Goal: Information Seeking & Learning: Learn about a topic

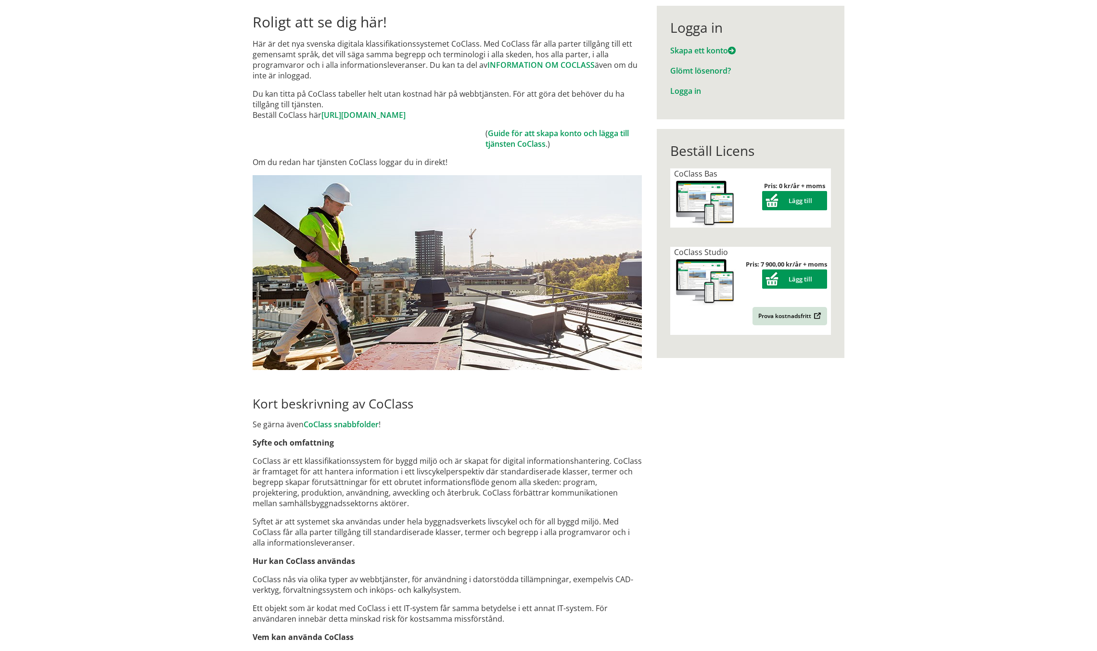
scroll to position [191, 0]
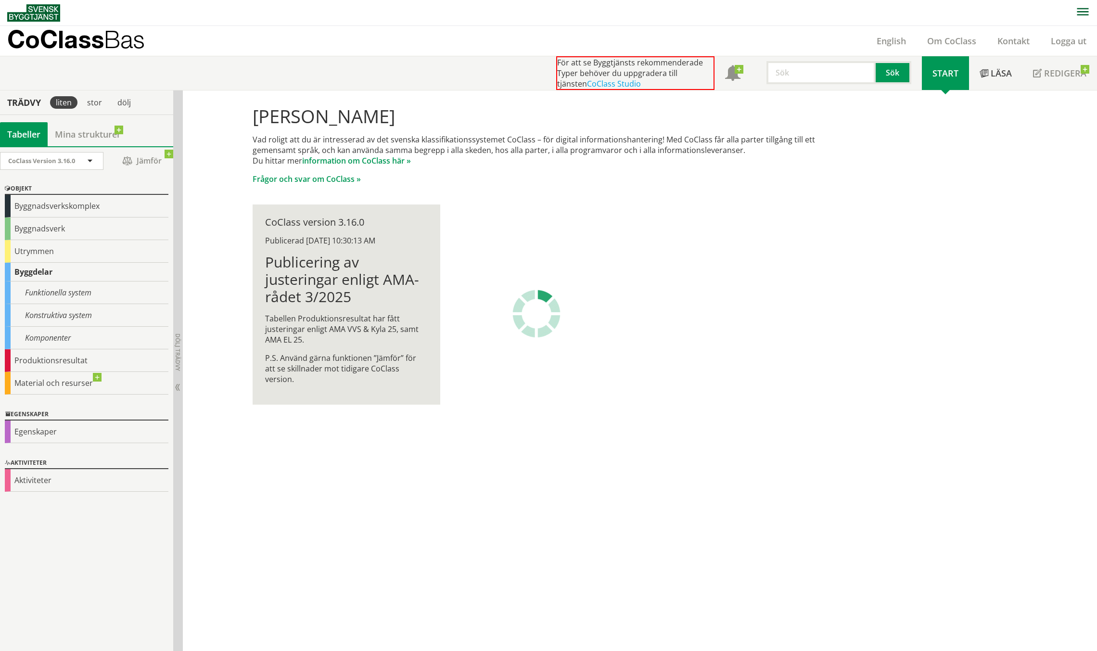
scroll to position [0, 0]
click at [562, 558] on div "Hej Nicolas St-Pierre Vad roligt att du är intresserad av det svenska klassifik…" at bounding box center [640, 370] width 914 height 561
click at [72, 289] on div "Funktionella system" at bounding box center [87, 292] width 164 height 23
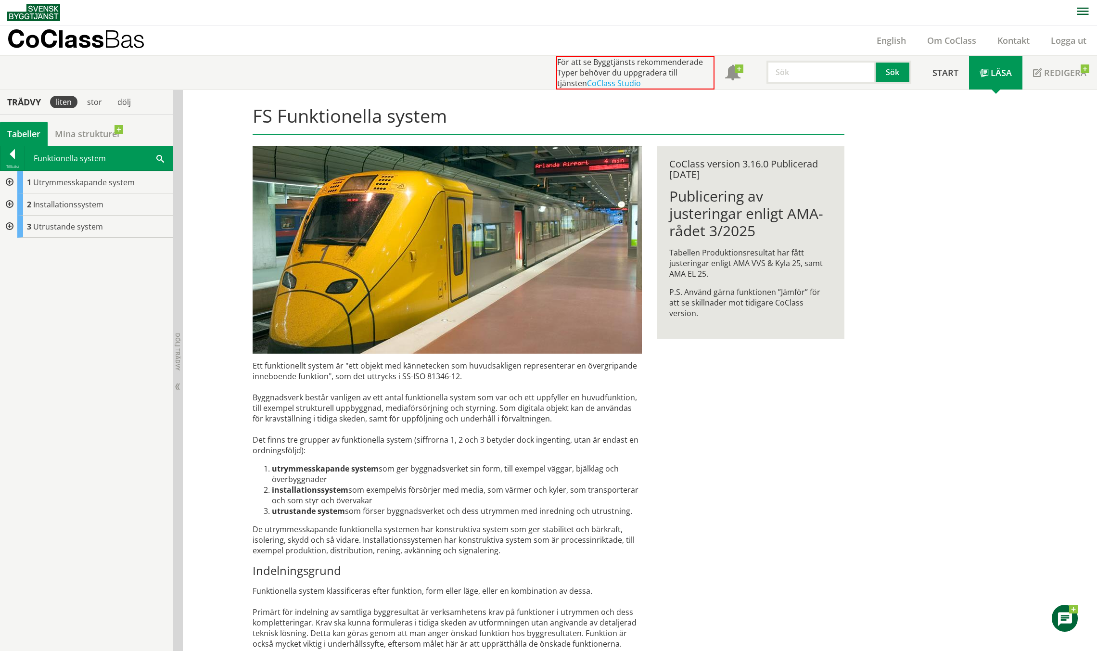
click at [10, 180] on div at bounding box center [8, 182] width 17 height 22
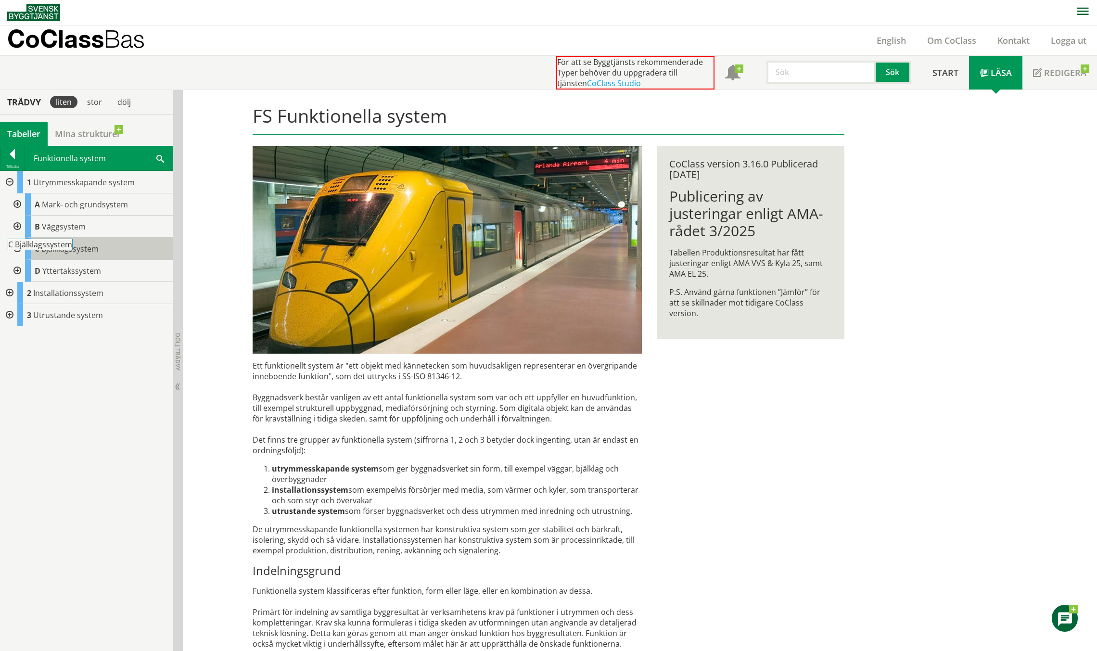
click at [62, 252] on span "Bjälklagssystem" at bounding box center [69, 248] width 57 height 11
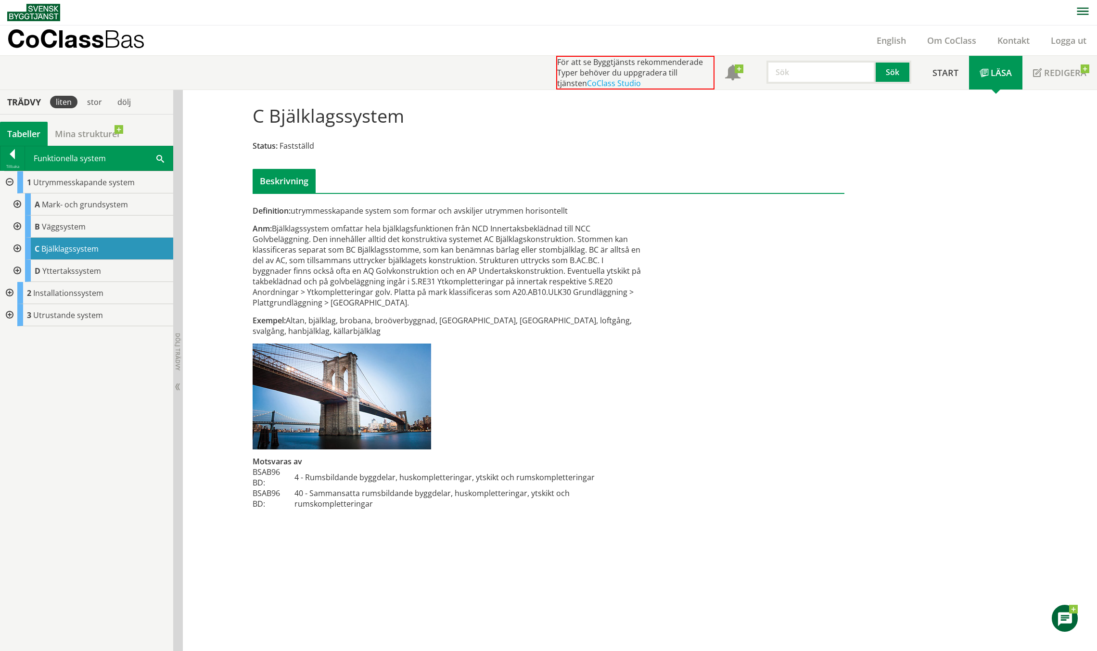
click at [21, 245] on div at bounding box center [16, 249] width 17 height 22
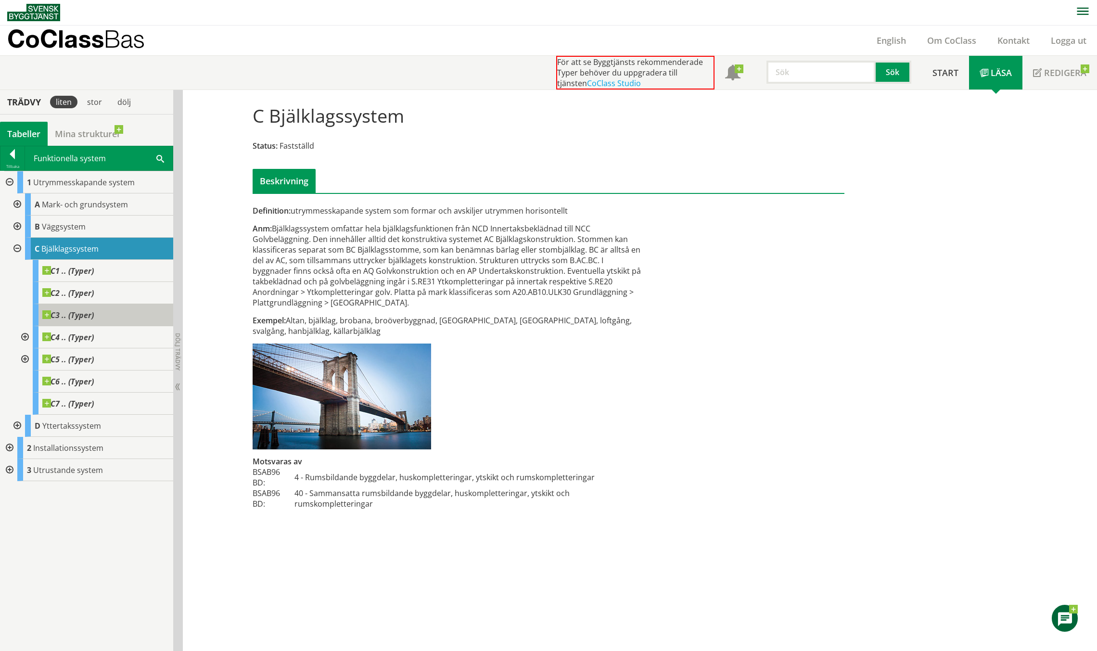
click at [79, 319] on span "C3 .. (Typer)" at bounding box center [67, 315] width 51 height 10
click at [78, 316] on span "C3 .. (Typer)" at bounding box center [67, 315] width 51 height 10
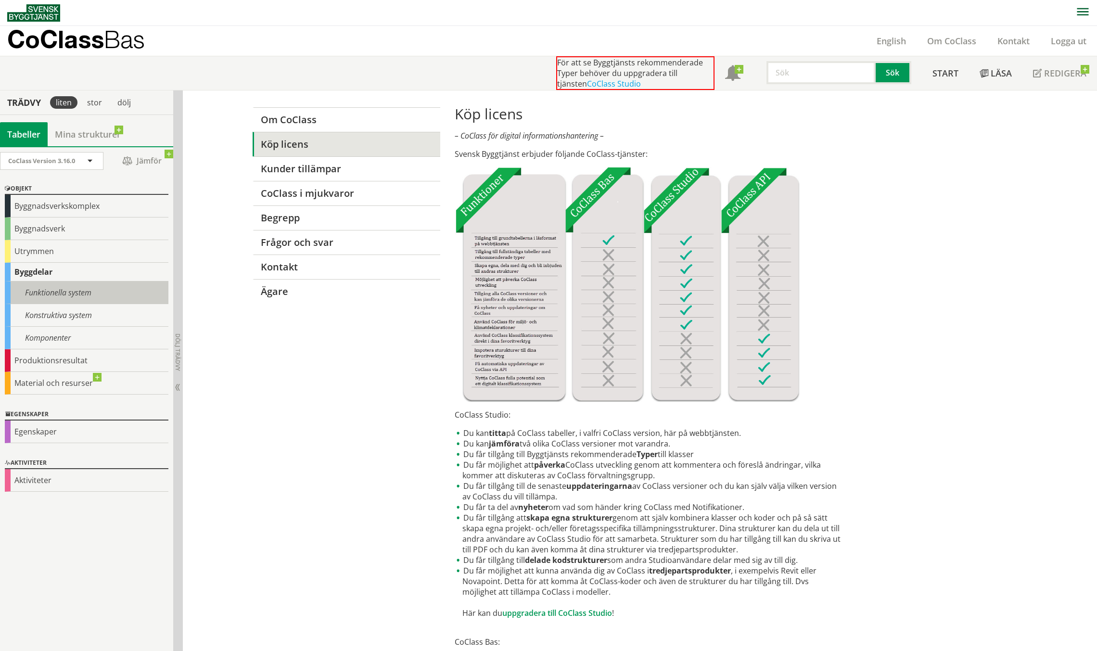
click at [78, 299] on div "Funktionella system" at bounding box center [87, 292] width 164 height 23
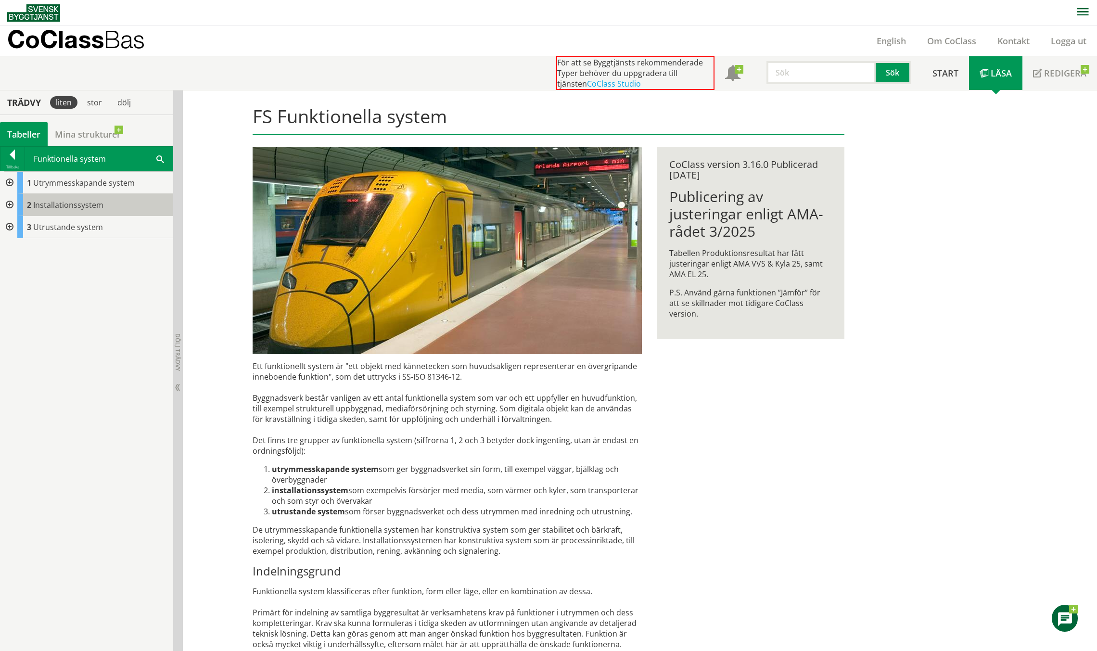
click at [72, 205] on span "Installationssystem" at bounding box center [68, 205] width 70 height 11
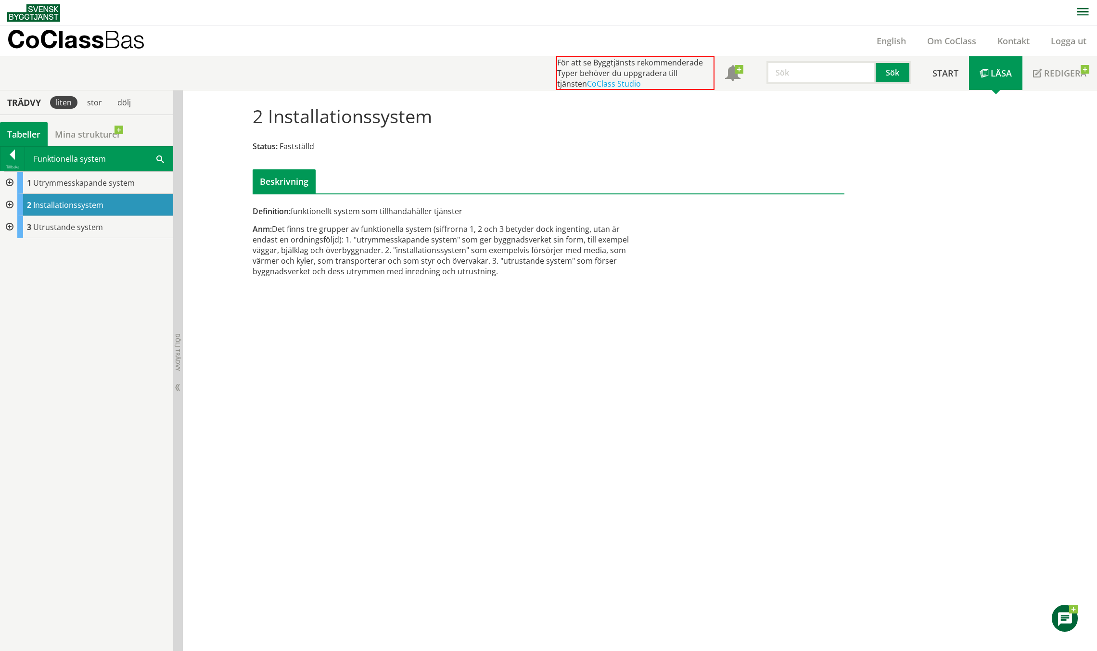
click at [12, 202] on div at bounding box center [8, 205] width 17 height 22
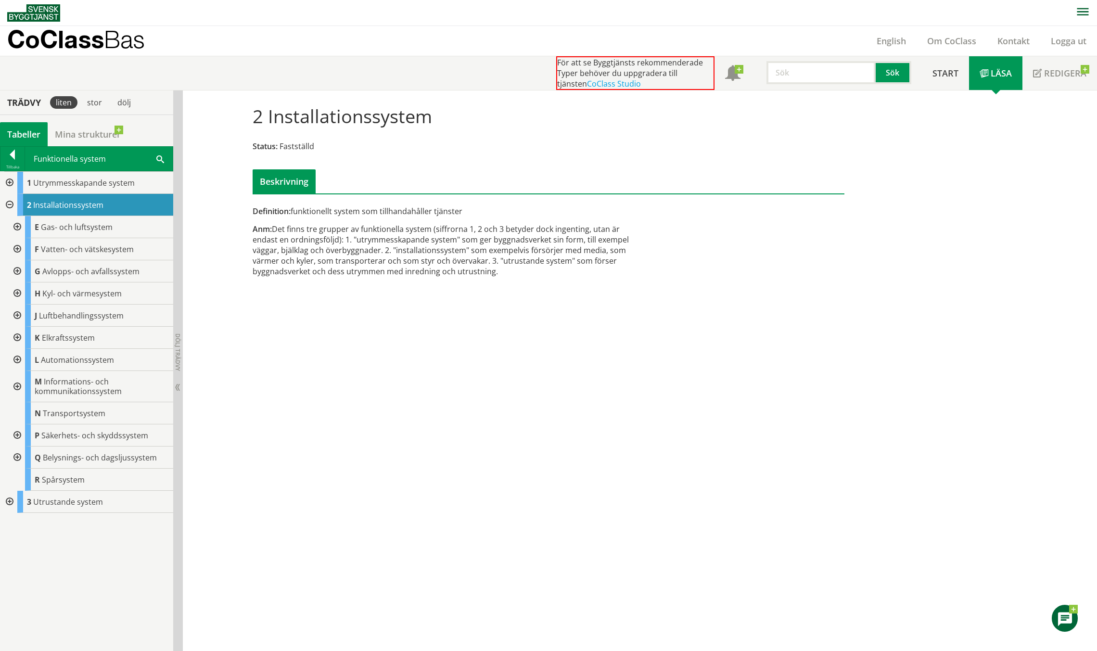
click at [10, 181] on div at bounding box center [8, 183] width 17 height 22
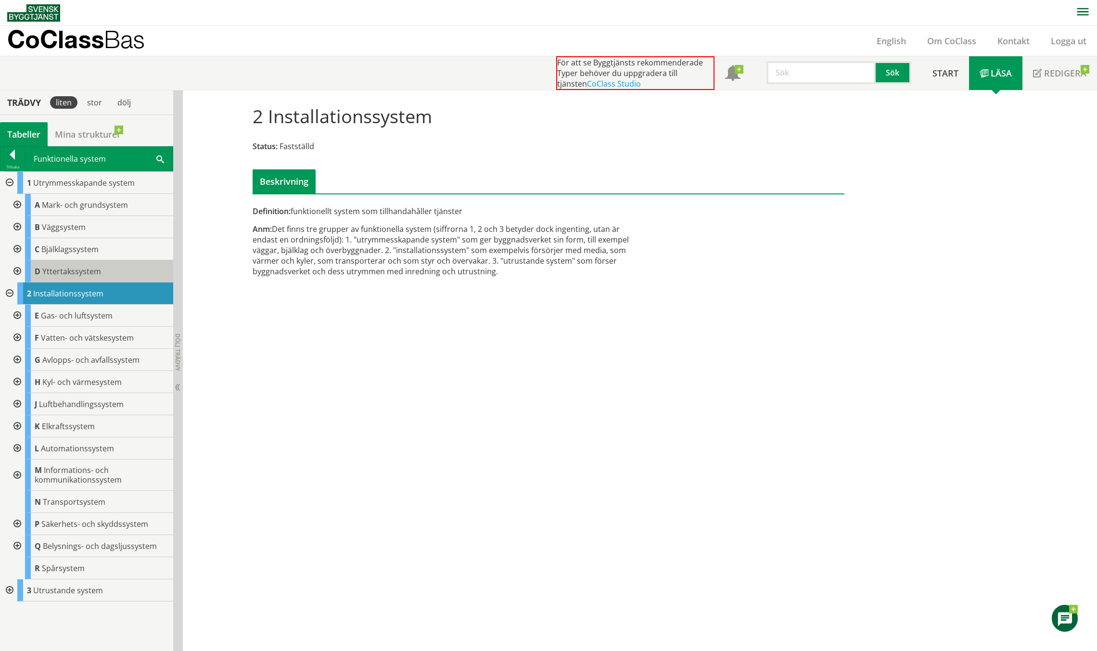
click at [46, 271] on span "Yttertakssystem" at bounding box center [71, 271] width 59 height 11
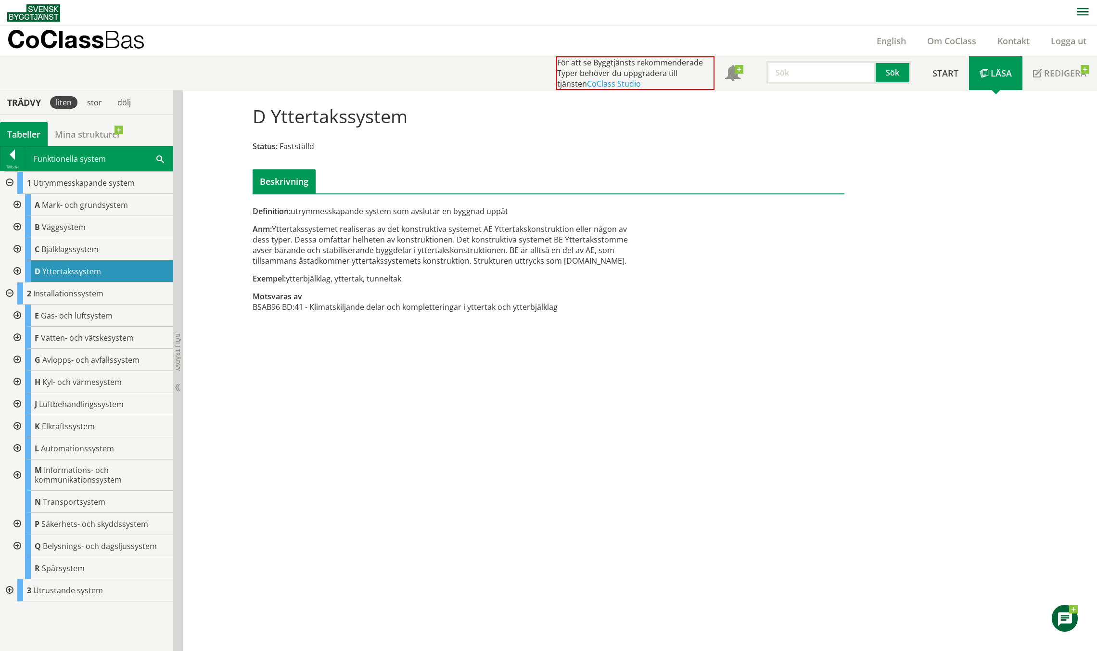
click at [21, 269] on div at bounding box center [16, 271] width 17 height 22
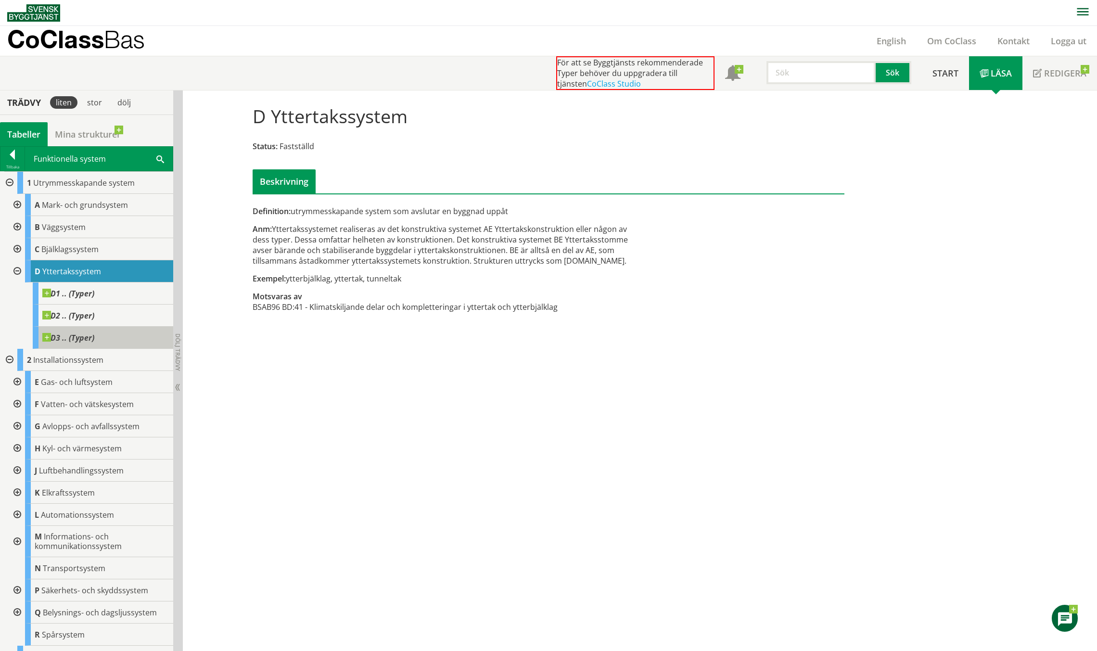
click at [95, 335] on div "D3 .. (Typer)" at bounding box center [103, 338] width 140 height 22
click at [95, 301] on div "D1 .. (Typer)" at bounding box center [103, 293] width 140 height 22
click at [90, 318] on span "D2 .. (Typer)" at bounding box center [68, 316] width 52 height 10
